Goal: Task Accomplishment & Management: Complete application form

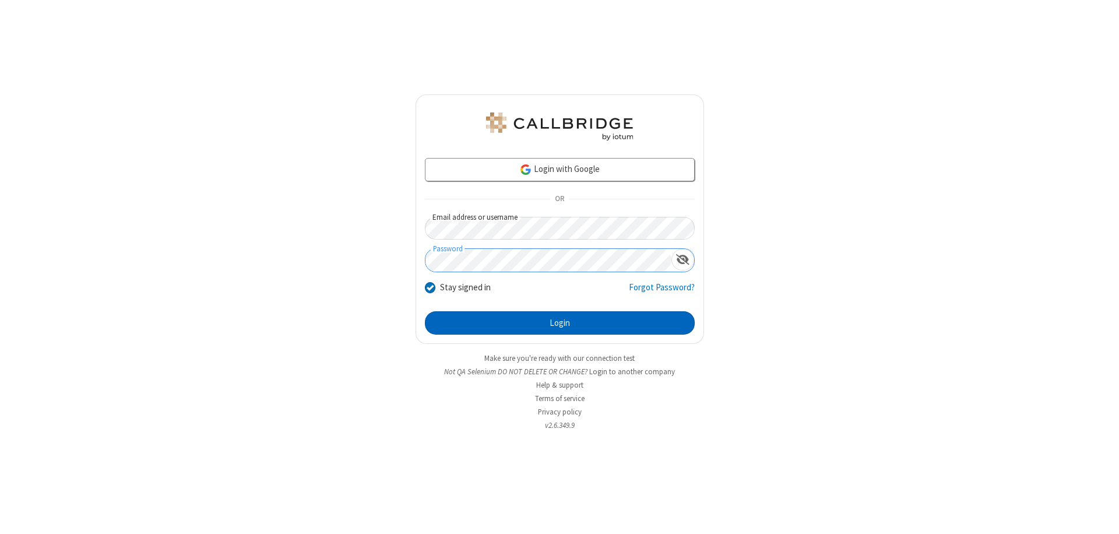
click at [559, 323] on button "Login" at bounding box center [560, 322] width 270 height 23
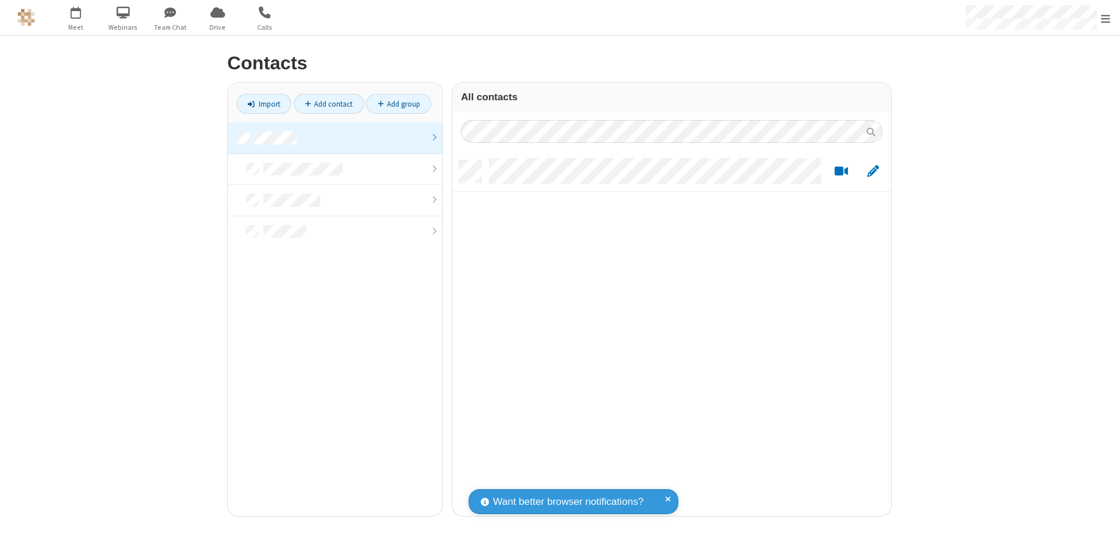
scroll to position [355, 430]
click at [335, 138] on link at bounding box center [335, 137] width 214 height 31
click at [329, 104] on link "Add contact" at bounding box center [329, 104] width 70 height 20
